Goal: Transaction & Acquisition: Book appointment/travel/reservation

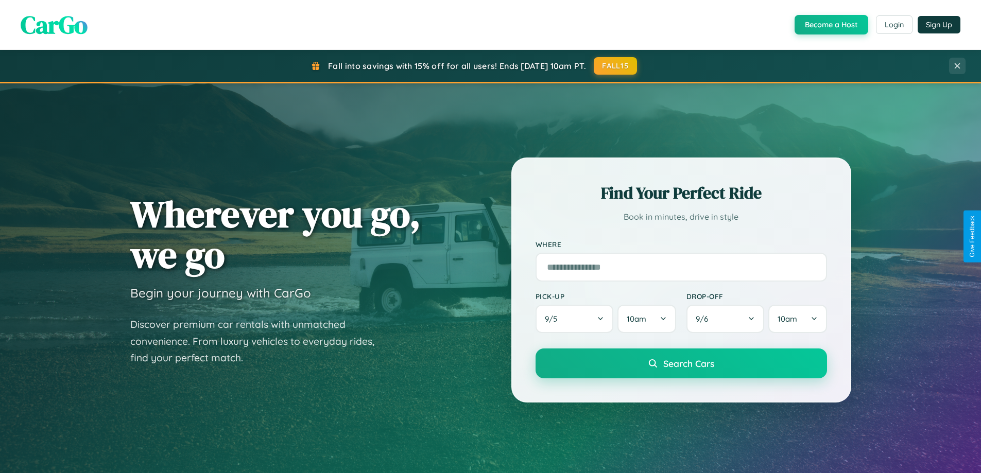
scroll to position [223, 0]
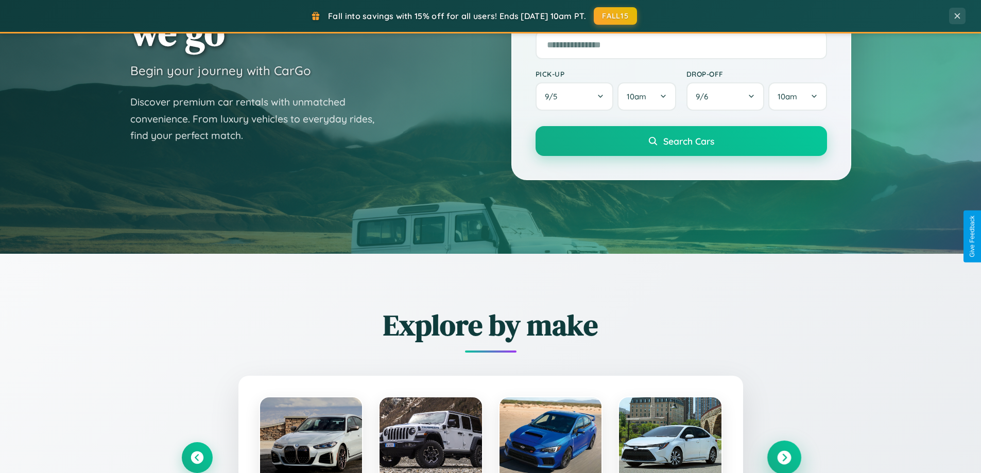
click at [784, 458] on icon at bounding box center [784, 458] width 14 height 14
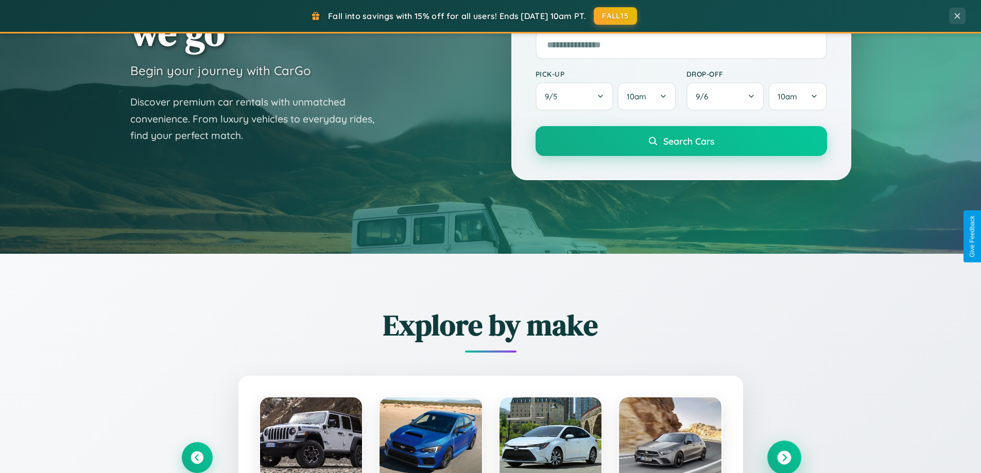
click at [784, 457] on icon at bounding box center [784, 458] width 14 height 14
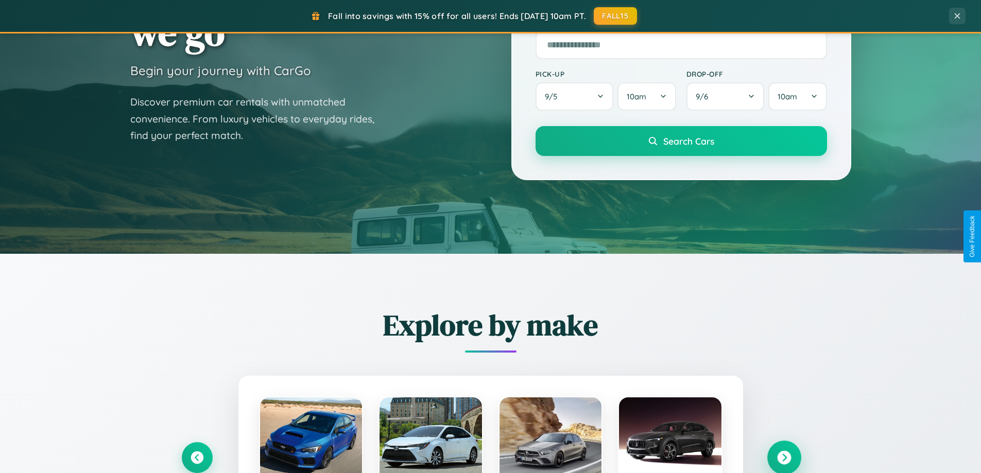
scroll to position [444, 0]
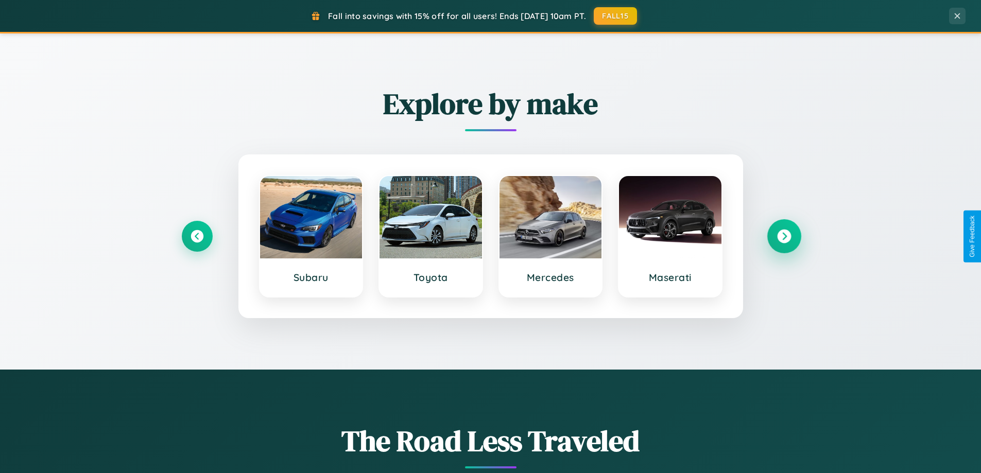
click at [784, 236] on icon at bounding box center [784, 237] width 14 height 14
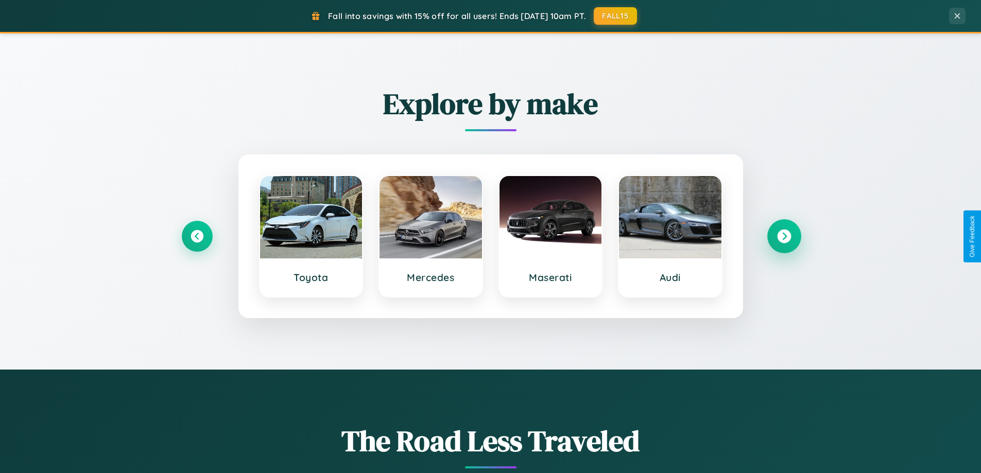
click at [784, 236] on icon at bounding box center [784, 237] width 14 height 14
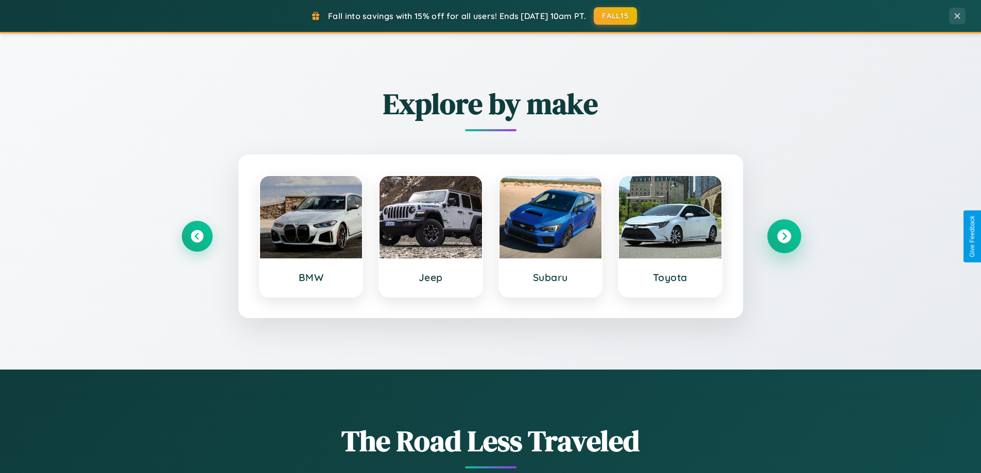
click at [784, 236] on icon at bounding box center [784, 237] width 14 height 14
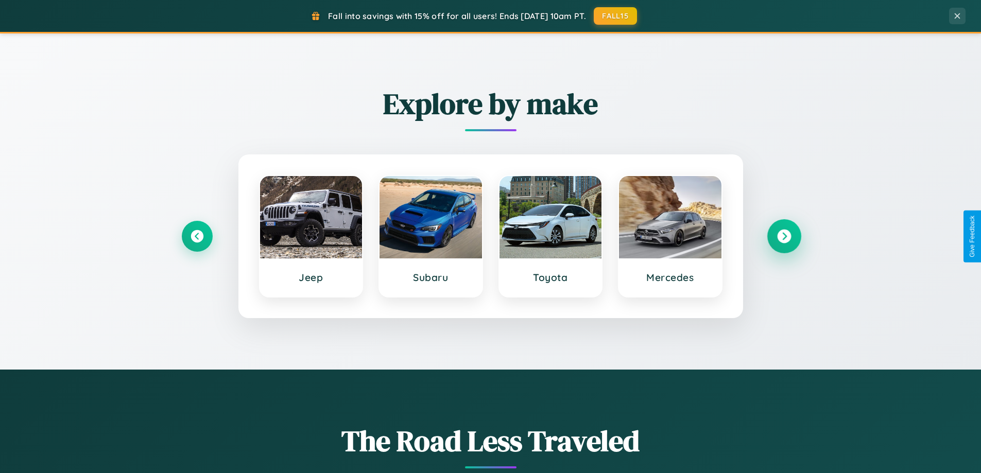
click at [784, 236] on icon at bounding box center [784, 237] width 14 height 14
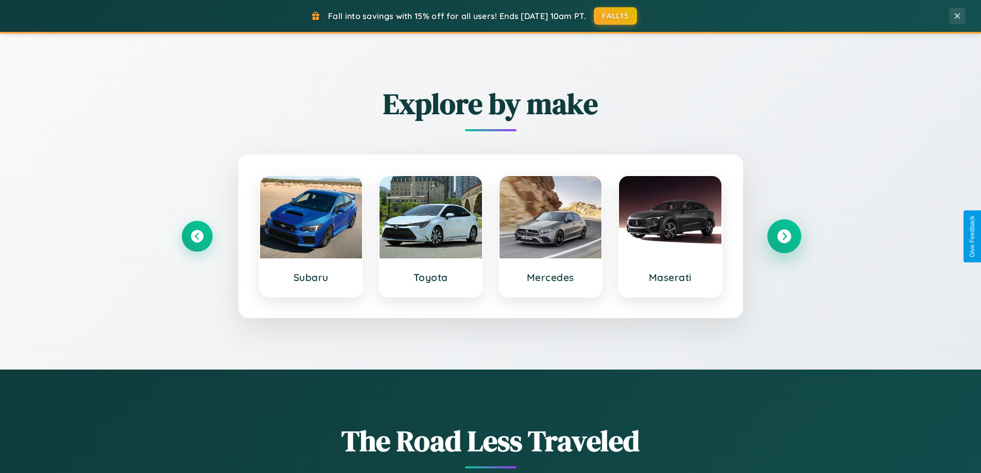
click at [784, 236] on icon at bounding box center [784, 237] width 14 height 14
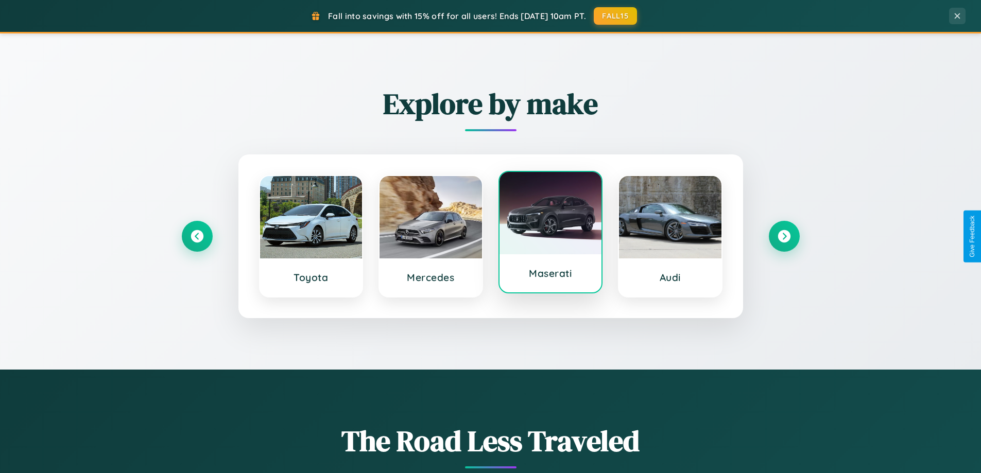
click at [550, 236] on div at bounding box center [551, 213] width 103 height 82
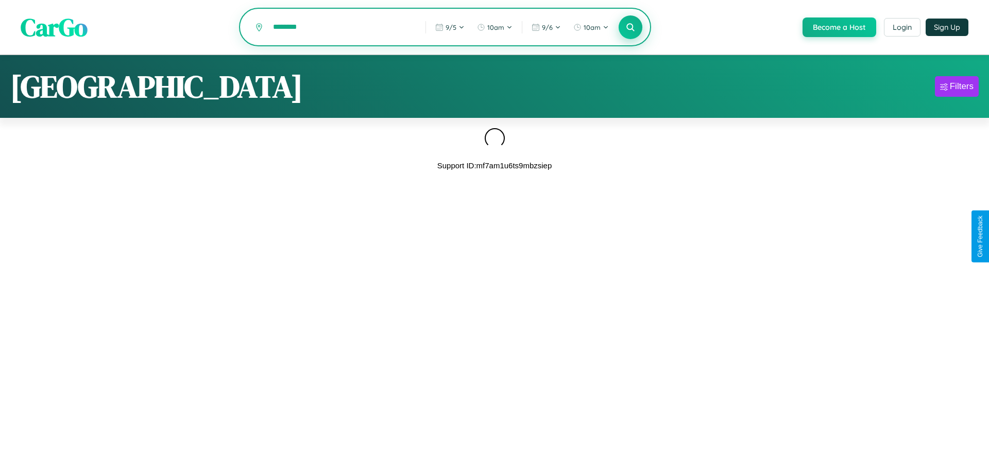
type input "********"
click at [630, 27] on icon at bounding box center [630, 27] width 10 height 10
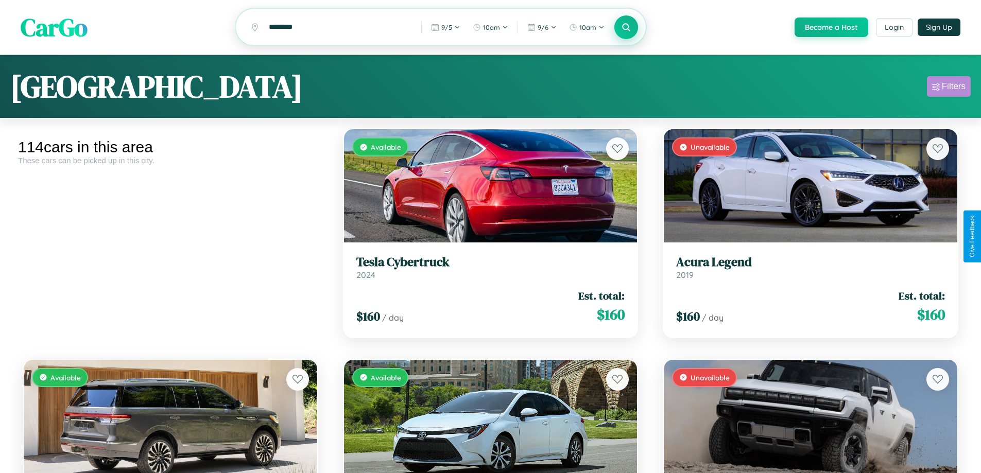
click at [949, 88] on div "Filters" at bounding box center [954, 86] width 24 height 10
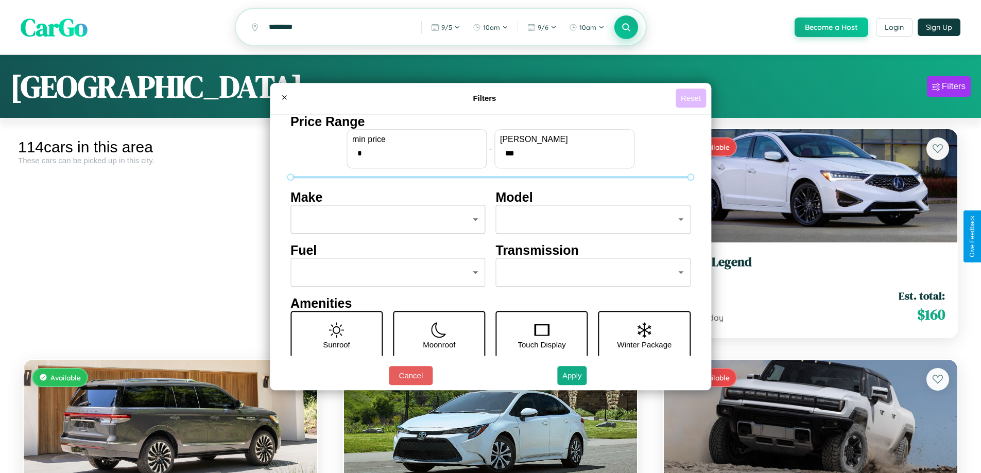
click at [692, 98] on button "Reset" at bounding box center [691, 98] width 30 height 19
